Goal: Task Accomplishment & Management: Manage account settings

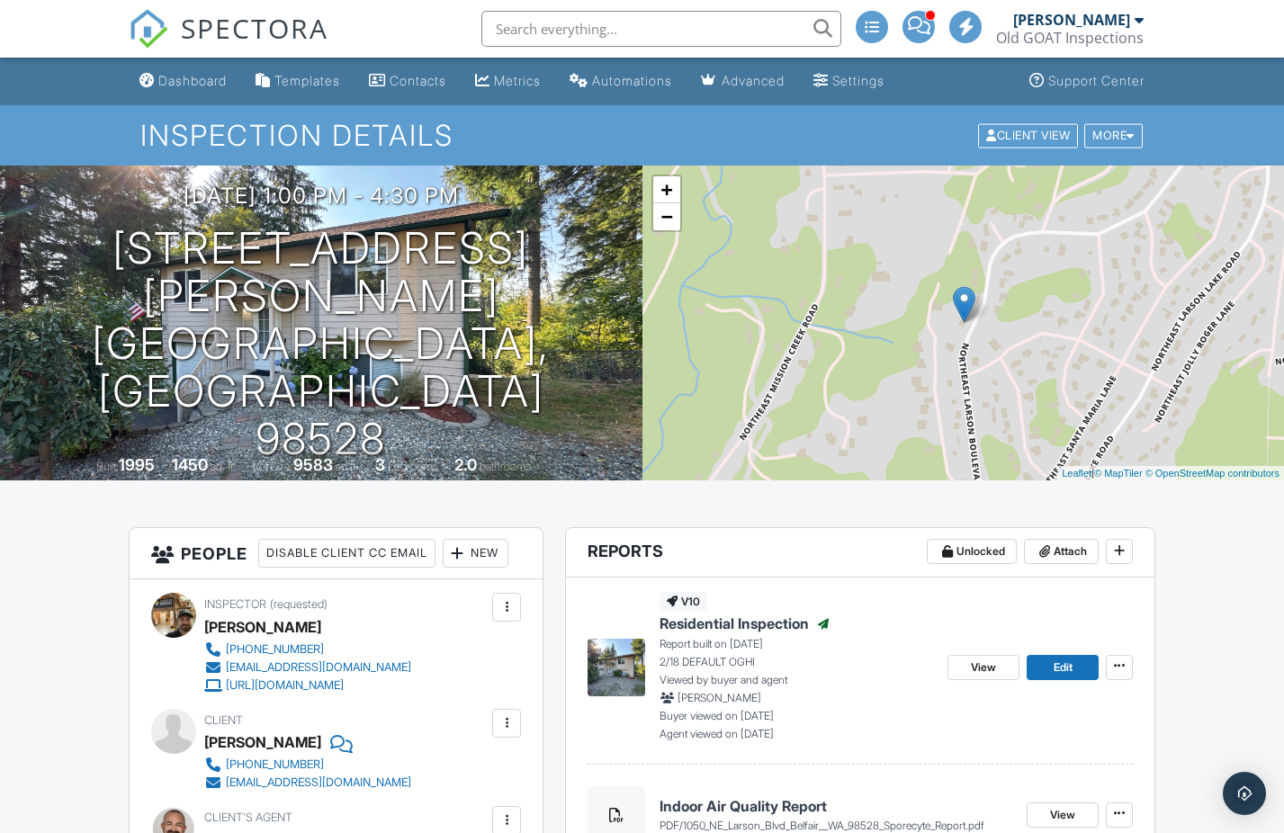
click at [916, 25] on span at bounding box center [919, 25] width 22 height 1
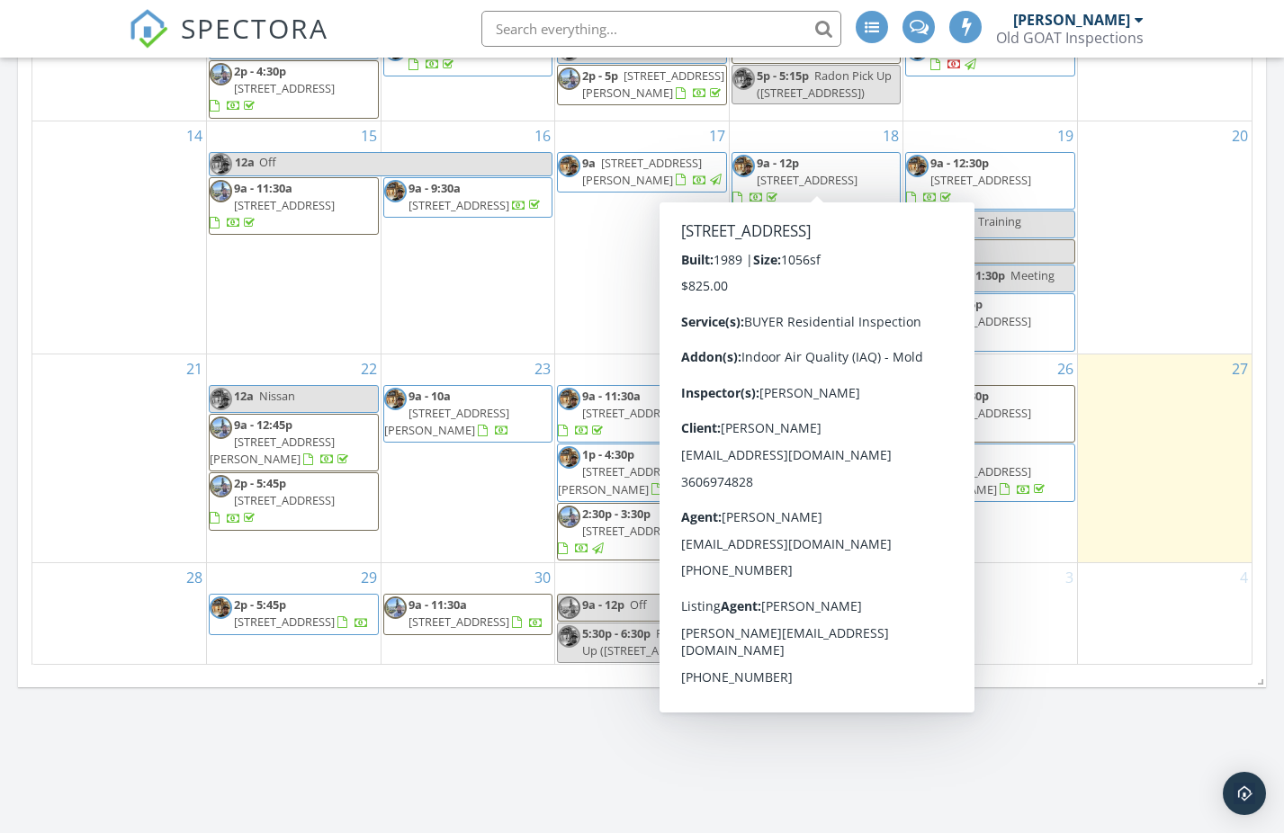
scroll to position [988, 0]
click at [1123, 715] on div "Today David Brockmeyer No results found New Inspection New Quote Map + − Leafle…" at bounding box center [642, 65] width 1284 height 1638
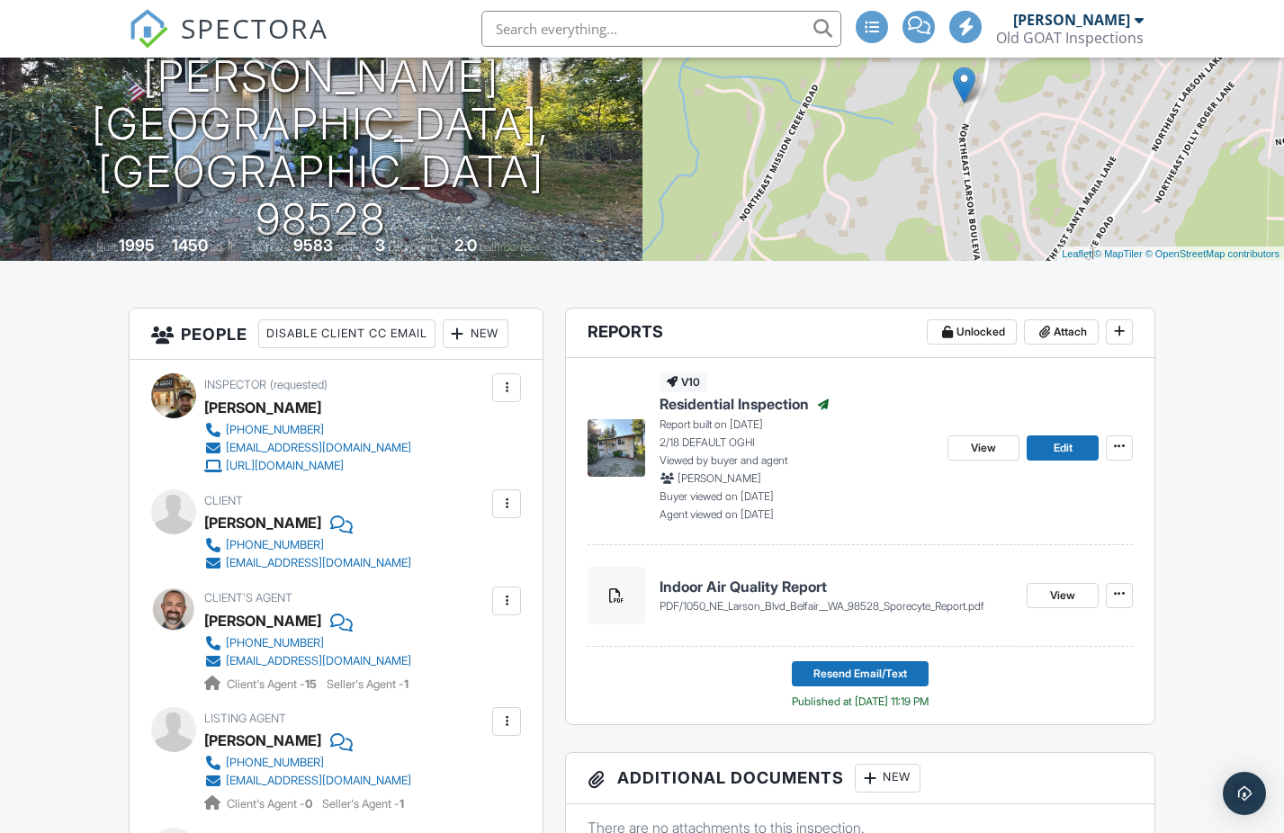
scroll to position [256, 0]
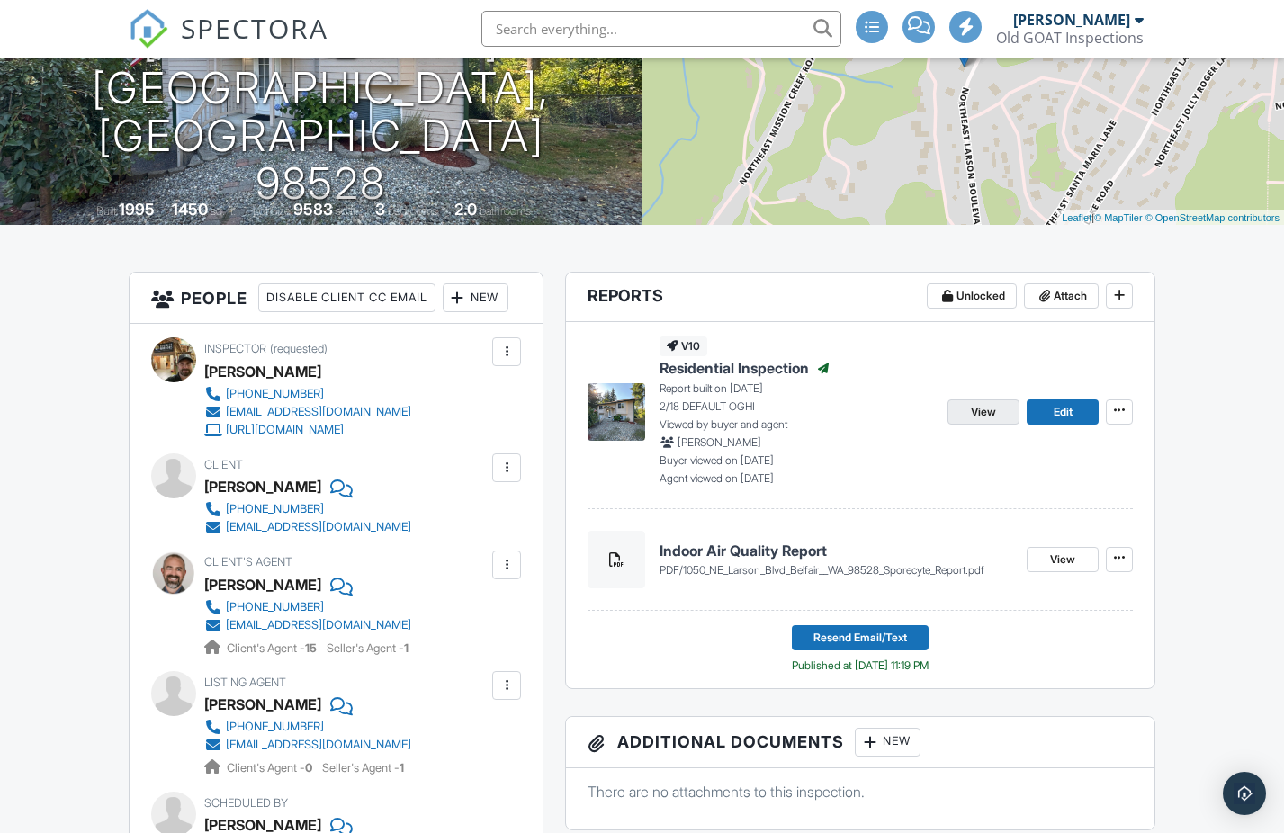
click at [981, 412] on span "View" at bounding box center [983, 412] width 25 height 18
click at [1056, 556] on span "View" at bounding box center [1062, 560] width 25 height 18
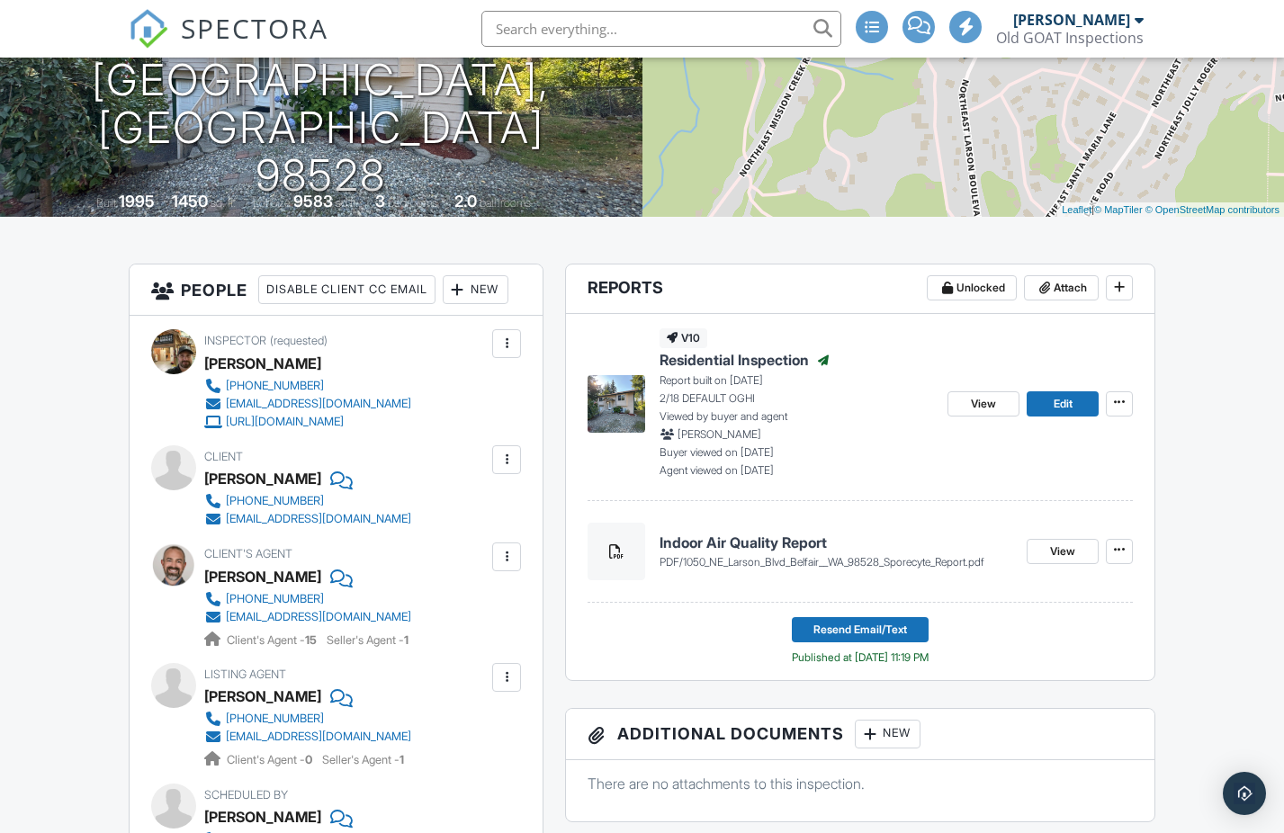
scroll to position [224, 0]
